Goal: Task Accomplishment & Management: Use online tool/utility

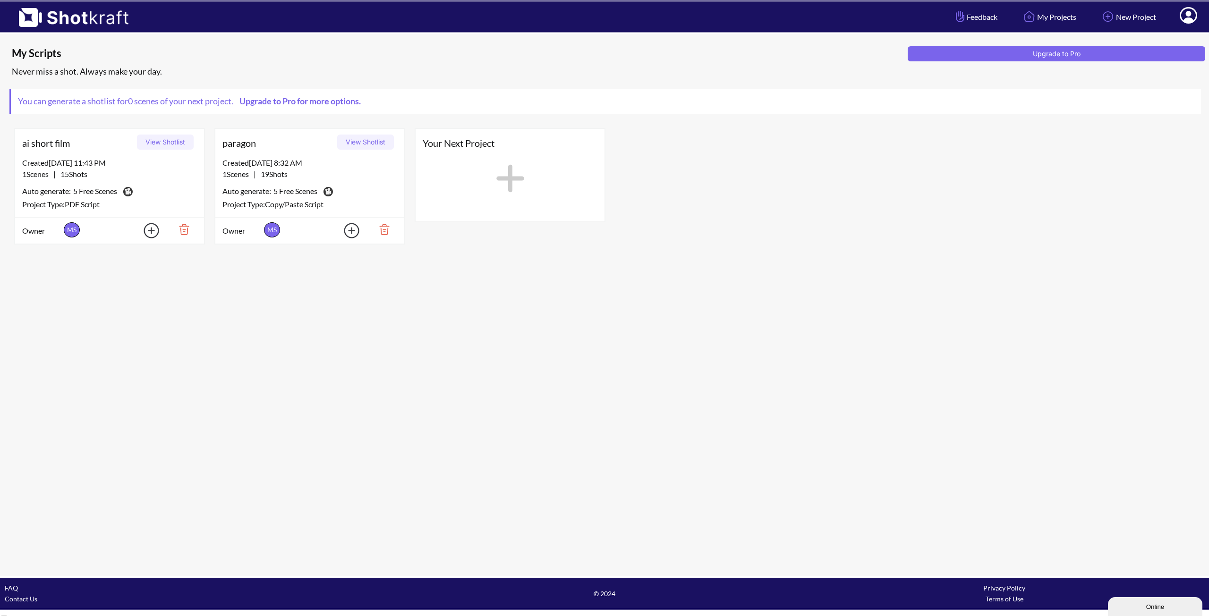
click at [368, 144] on button "View Shotlist" at bounding box center [365, 142] width 57 height 15
